Goal: Information Seeking & Learning: Learn about a topic

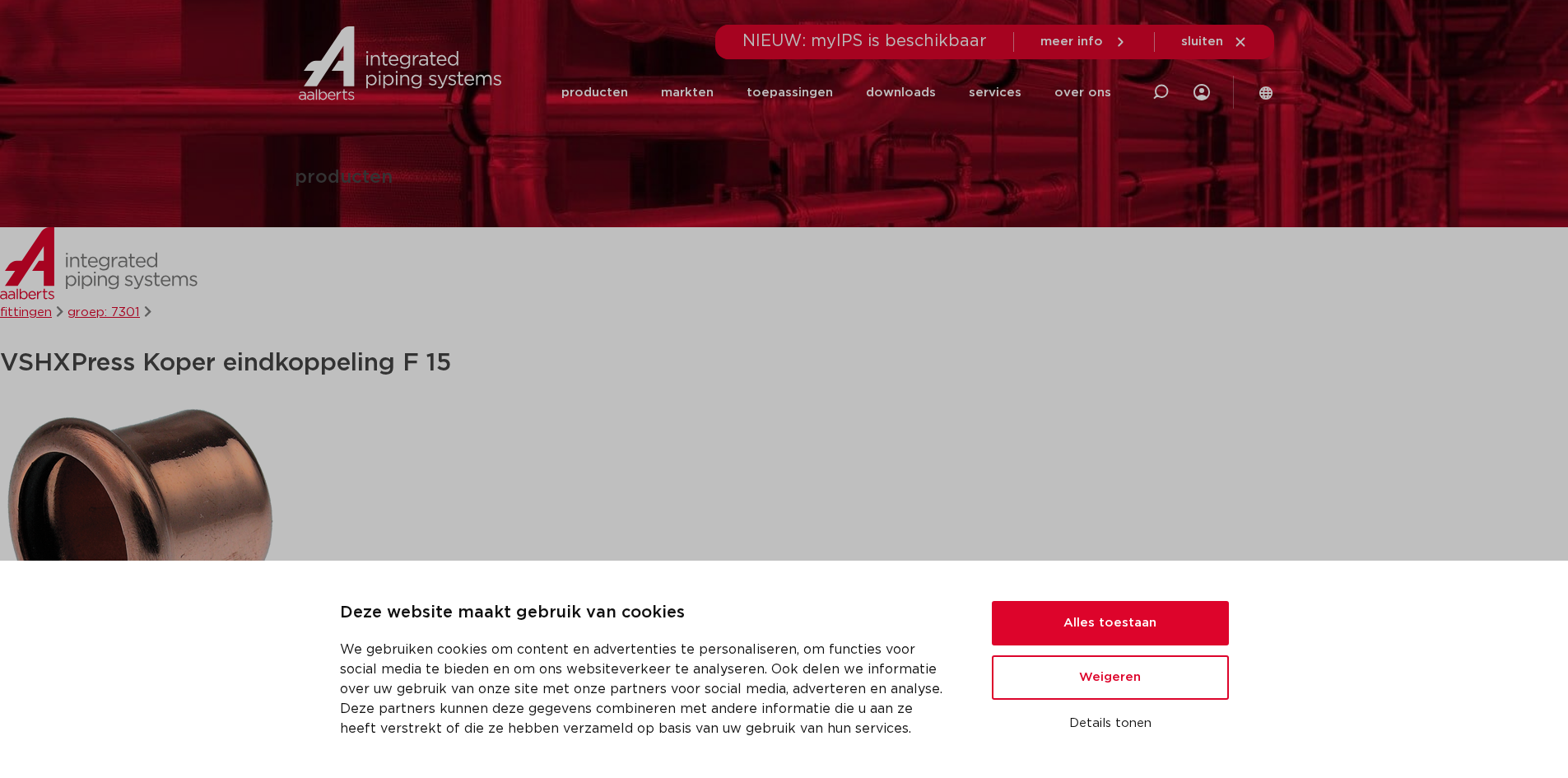
scroll to position [72, 0]
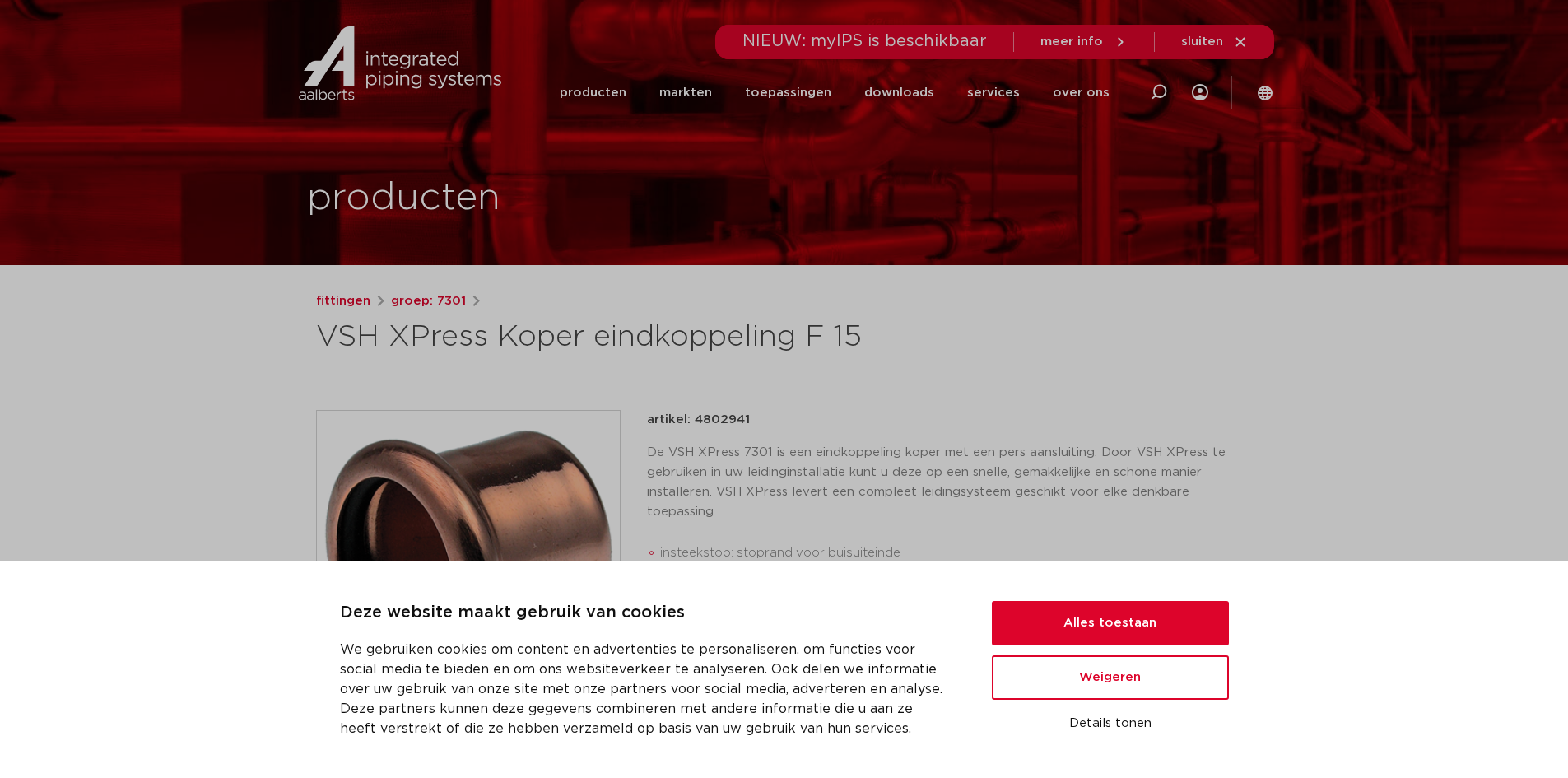
scroll to position [52, 0]
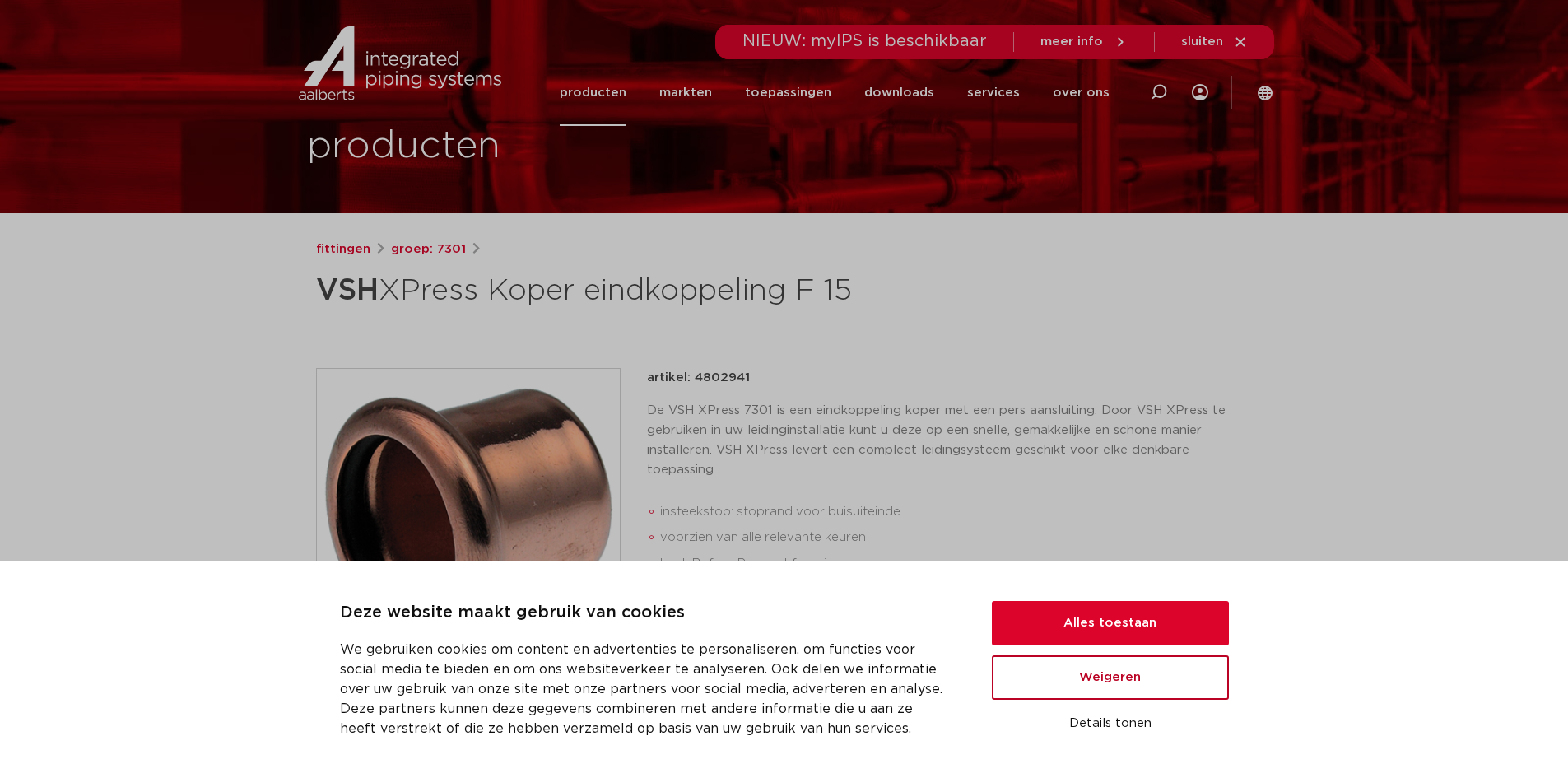
click at [1105, 684] on button "Weigeren" at bounding box center [1110, 676] width 237 height 44
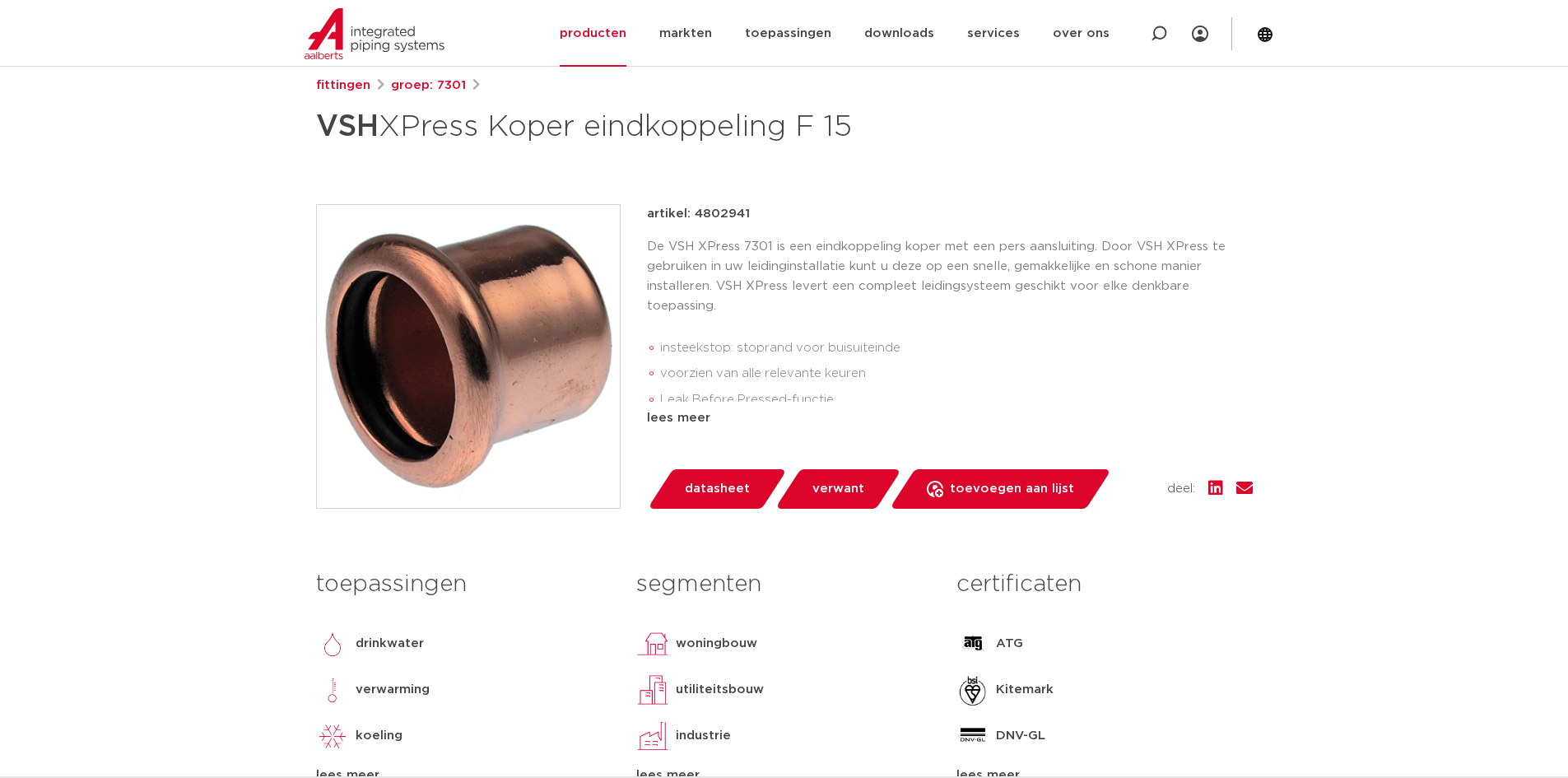
scroll to position [217, 0]
drag, startPoint x: 738, startPoint y: 345, endPoint x: 900, endPoint y: 347, distance: 162.0
click at [900, 348] on li "insteekstop: stoprand voor buisuiteinde" at bounding box center [956, 347] width 593 height 26
click at [900, 347] on li "insteekstop: stoprand voor buisuiteinde" at bounding box center [956, 347] width 593 height 26
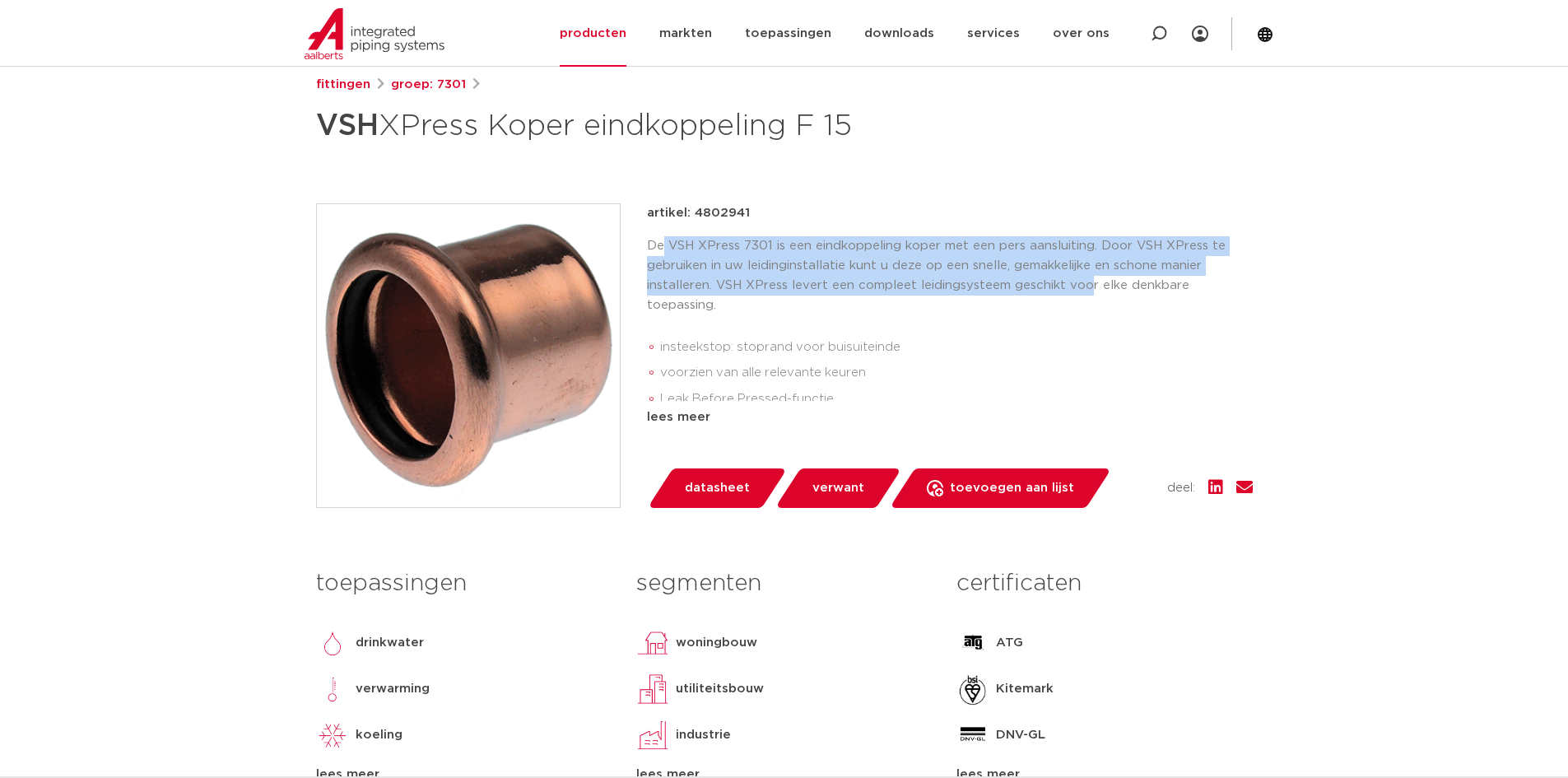
drag, startPoint x: 744, startPoint y: 248, endPoint x: 1087, endPoint y: 287, distance: 345.2
click at [1087, 287] on p "De VSH XPress 7301 is een eindkoppeling koper met een pers aansluiting. Door VS…" at bounding box center [949, 276] width 605 height 79
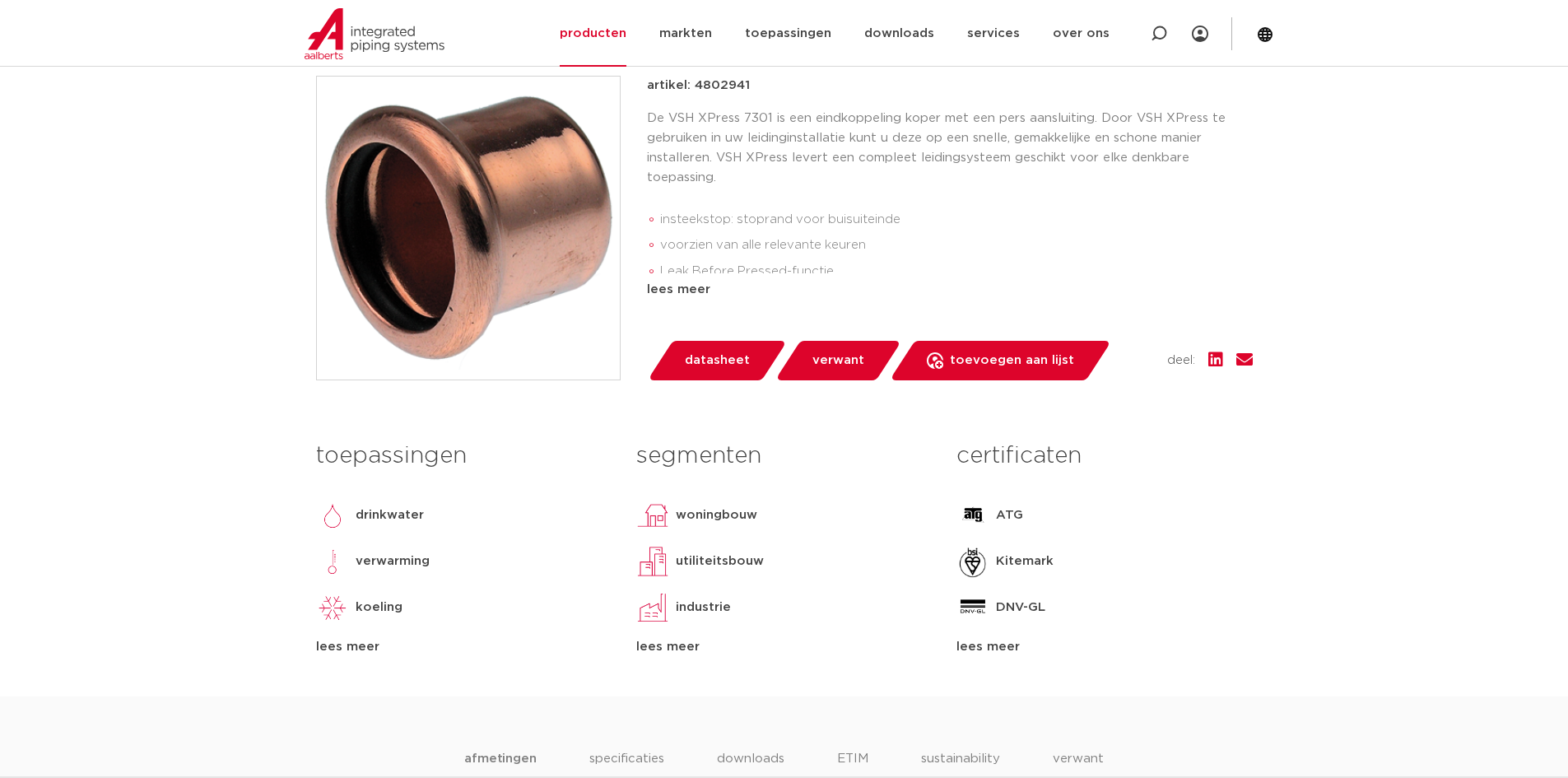
scroll to position [299, 0]
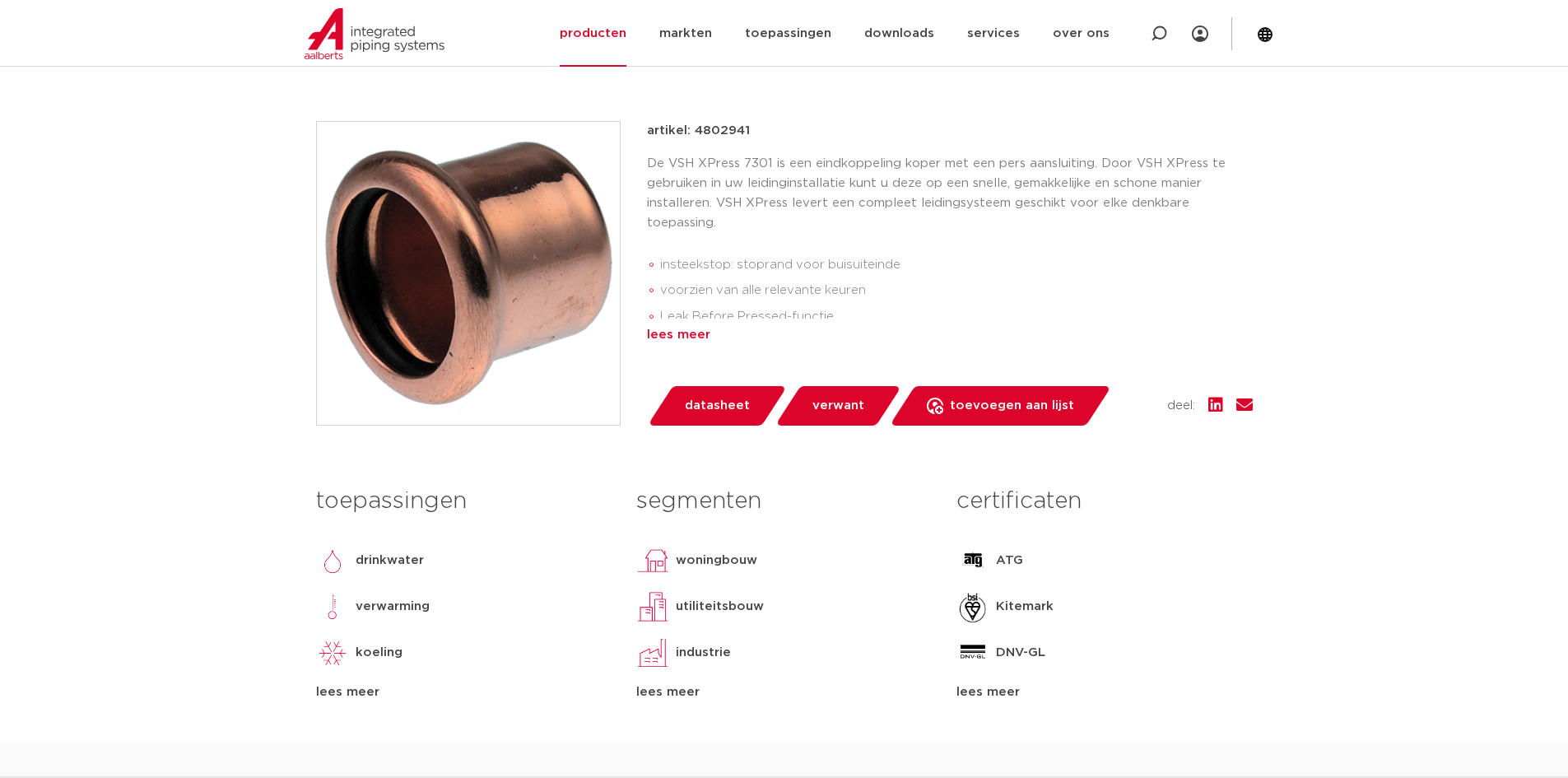
click at [670, 332] on div "lees meer" at bounding box center [949, 335] width 605 height 20
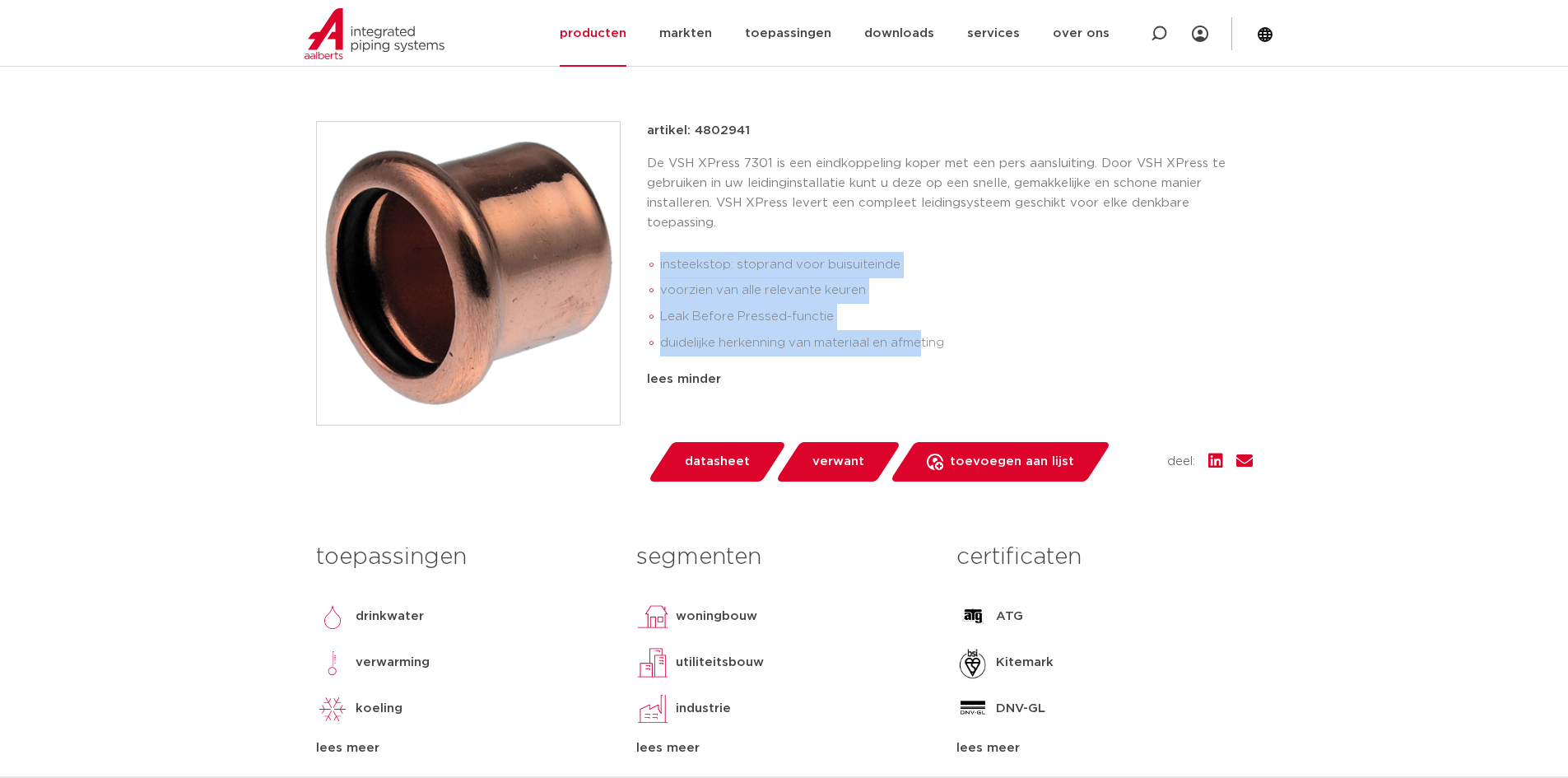
drag, startPoint x: 659, startPoint y: 269, endPoint x: 920, endPoint y: 344, distance: 271.6
click at [920, 344] on ul "insteekstop: stoprand voor buisuiteinde voorzien van alle relevante keuren Leak…" at bounding box center [949, 304] width 605 height 118
click at [929, 330] on li "Leak Before Pressed-functie" at bounding box center [956, 316] width 593 height 26
click at [893, 307] on li "Leak Before Pressed-functie" at bounding box center [956, 316] width 593 height 26
